Goal: Find specific page/section: Find specific page/section

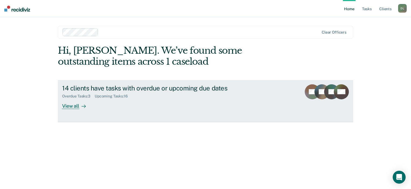
click at [71, 107] on div "View all" at bounding box center [77, 104] width 30 height 10
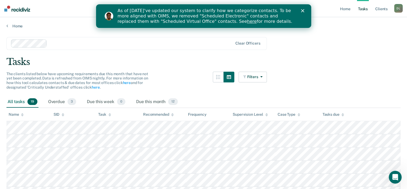
click at [303, 11] on polygon "Close" at bounding box center [301, 10] width 3 height 3
